Goal: Find specific page/section: Find specific page/section

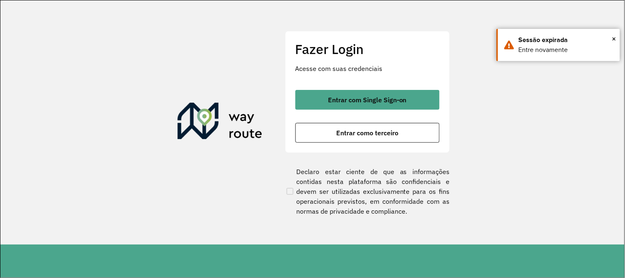
click at [373, 89] on div "Fazer Login Acesse com suas credenciais Entrar com Single Sign-on Entrar como t…" at bounding box center [367, 92] width 165 height 122
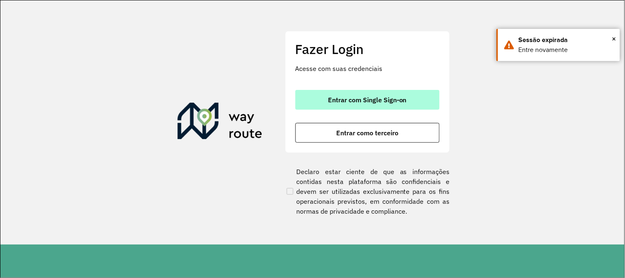
click at [371, 103] on span "Entrar com Single Sign-on" at bounding box center [367, 99] width 79 height 7
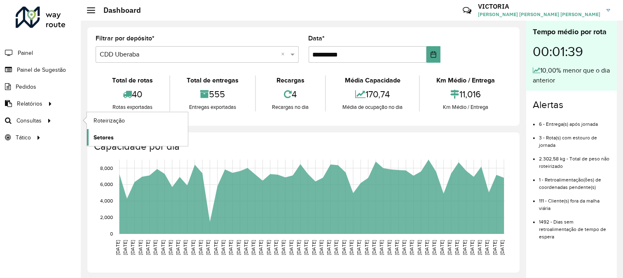
click at [102, 141] on span "Setores" at bounding box center [104, 137] width 20 height 9
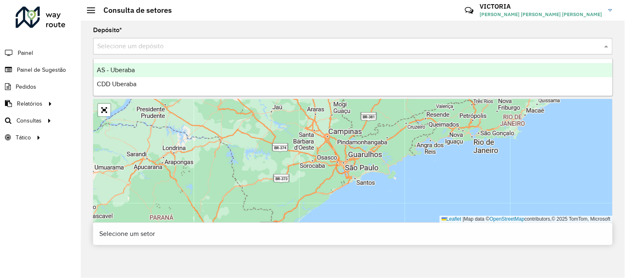
click at [375, 44] on input "text" at bounding box center [344, 47] width 495 height 10
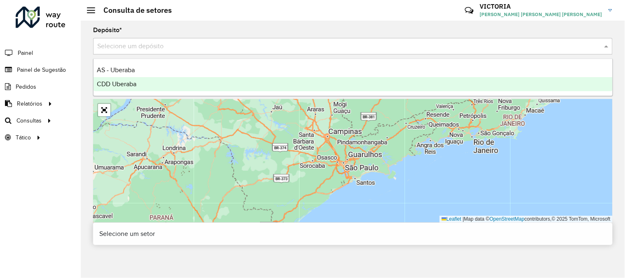
click at [274, 84] on div "CDD Uberaba" at bounding box center [353, 84] width 519 height 14
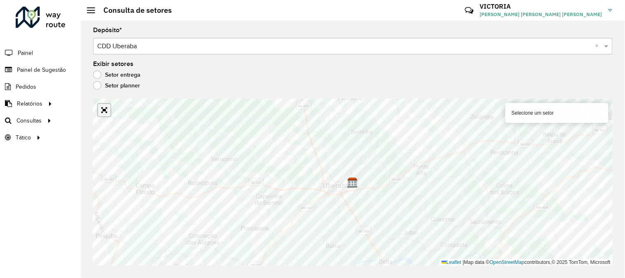
click at [106, 113] on link "Abrir mapa em tela cheia" at bounding box center [104, 110] width 12 height 12
